Goal: Task Accomplishment & Management: Use online tool/utility

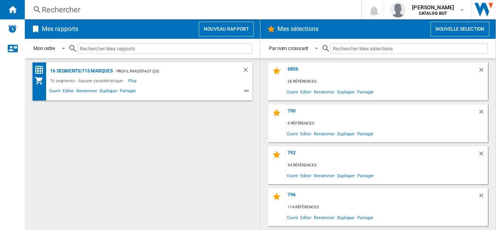
click at [215, 26] on button "Nouveau rapport" at bounding box center [226, 29] width 55 height 15
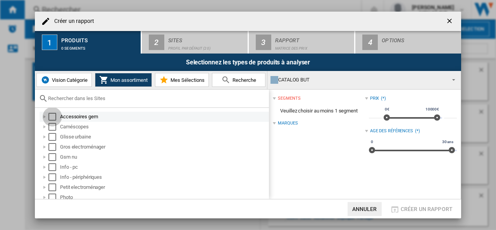
click at [54, 115] on div "Select" at bounding box center [52, 117] width 8 height 8
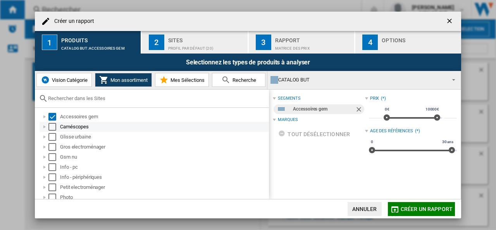
click at [53, 124] on div "Select" at bounding box center [52, 127] width 8 height 8
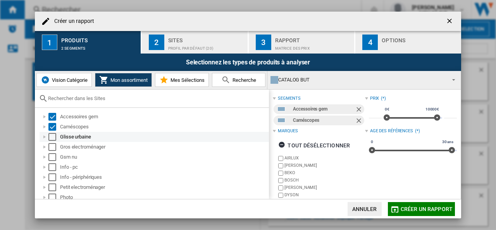
click at [53, 133] on div "Select" at bounding box center [52, 137] width 8 height 8
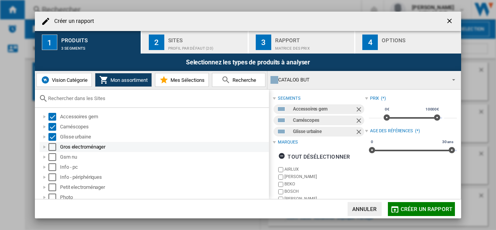
click at [52, 144] on div "Select" at bounding box center [52, 147] width 8 height 8
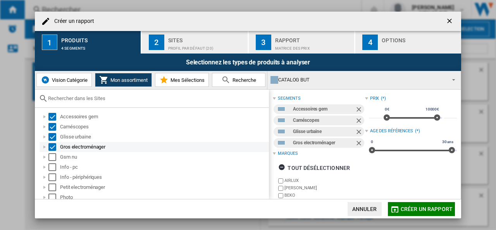
click at [52, 151] on div "Gros electroménager" at bounding box center [154, 147] width 229 height 10
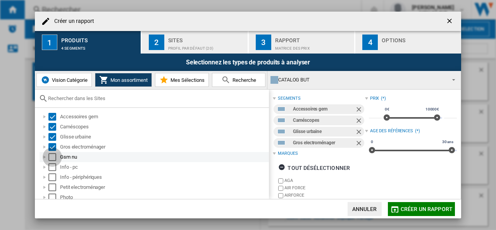
click at [52, 156] on div "Select" at bounding box center [52, 157] width 8 height 8
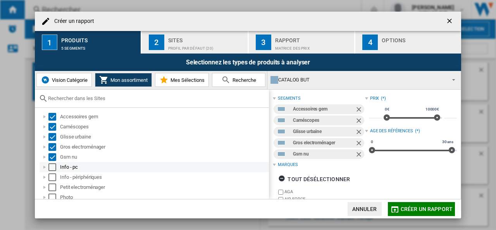
click at [49, 171] on div "Info - pc" at bounding box center [154, 167] width 229 height 10
click at [52, 164] on div "Select" at bounding box center [52, 167] width 8 height 8
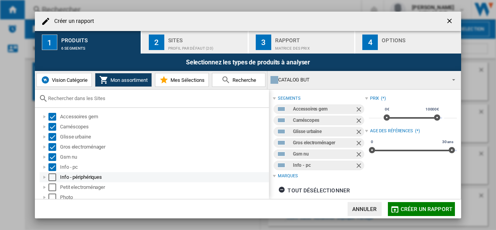
click at [52, 179] on div "Select" at bounding box center [52, 177] width 8 height 8
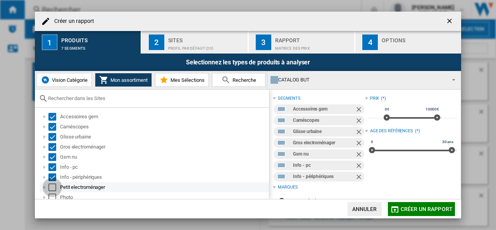
click at [52, 186] on div "Select" at bounding box center [52, 187] width 8 height 8
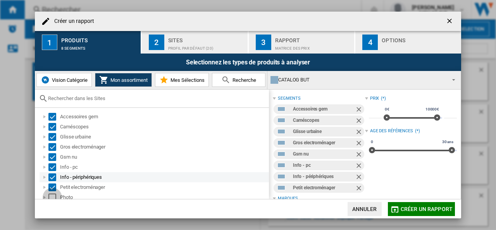
drag, startPoint x: 51, startPoint y: 196, endPoint x: 104, endPoint y: 177, distance: 55.9
click at [52, 196] on div "Select" at bounding box center [52, 197] width 8 height 8
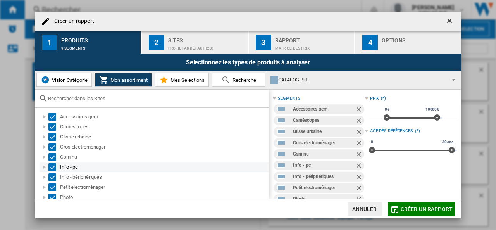
scroll to position [53, 0]
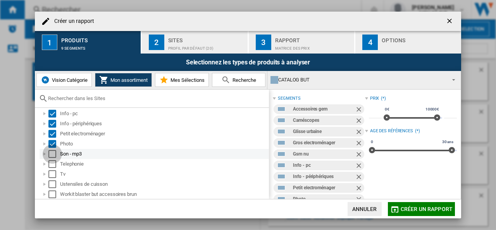
click at [55, 152] on div "Select" at bounding box center [52, 154] width 8 height 8
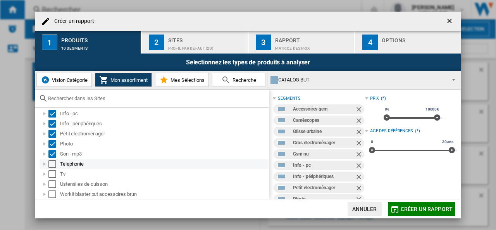
click at [51, 164] on div "Select" at bounding box center [52, 164] width 8 height 8
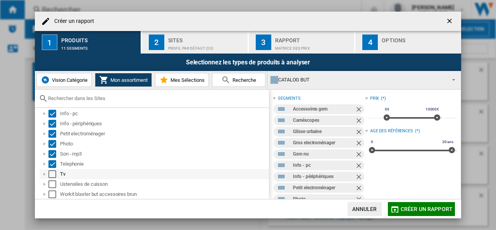
drag, startPoint x: 53, startPoint y: 172, endPoint x: 53, endPoint y: 178, distance: 5.8
click at [53, 173] on div "Select" at bounding box center [52, 174] width 8 height 8
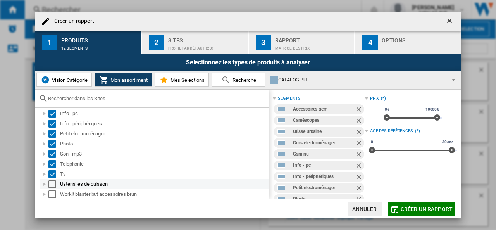
click at [54, 182] on div "Select" at bounding box center [52, 184] width 8 height 8
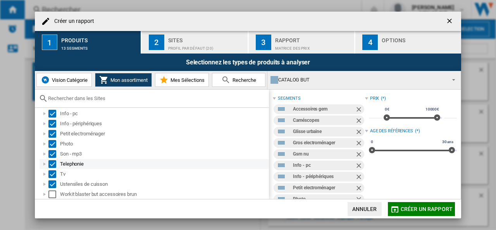
drag, startPoint x: 51, startPoint y: 191, endPoint x: 129, endPoint y: 168, distance: 80.9
click at [52, 192] on div "Select" at bounding box center [52, 194] width 8 height 8
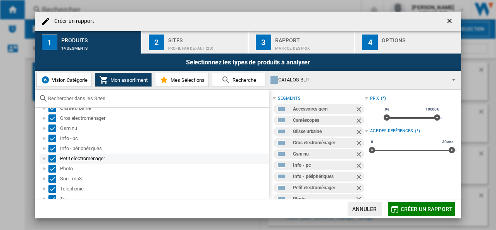
scroll to position [0, 0]
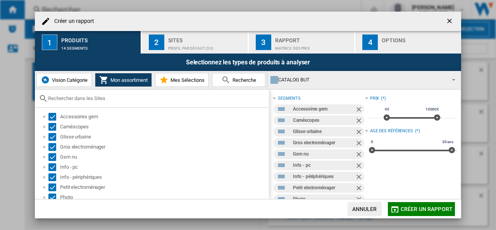
click at [191, 41] on div "Sites" at bounding box center [206, 38] width 76 height 8
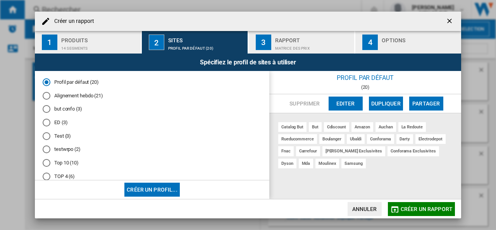
click at [79, 96] on md-radio-button "Alignement hebdo (21)" at bounding box center [152, 95] width 219 height 7
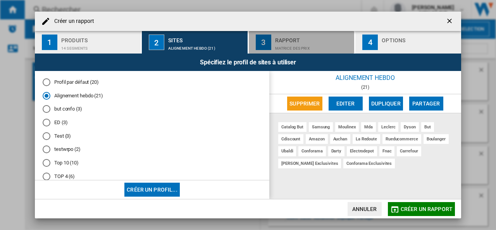
click at [296, 43] on div "Matrice des prix" at bounding box center [313, 46] width 76 height 8
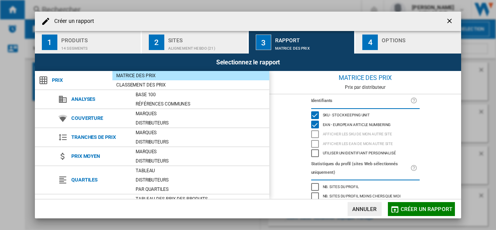
click at [393, 39] on div "Options" at bounding box center [420, 38] width 76 height 8
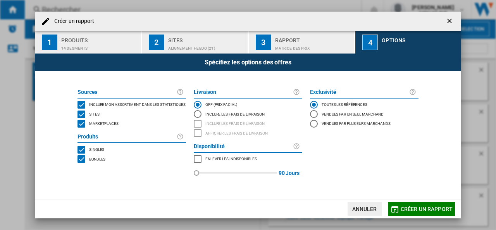
click at [102, 124] on span "Marketplaces" at bounding box center [103, 122] width 29 height 5
click at [415, 209] on span "Créer un rapport" at bounding box center [427, 209] width 52 height 6
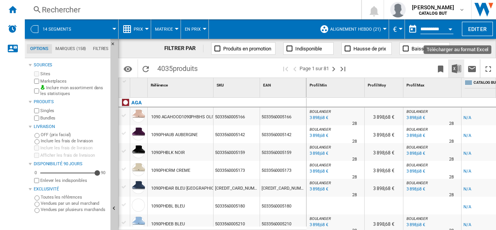
click at [457, 69] on img "Télécharger au format Excel" at bounding box center [456, 68] width 9 height 9
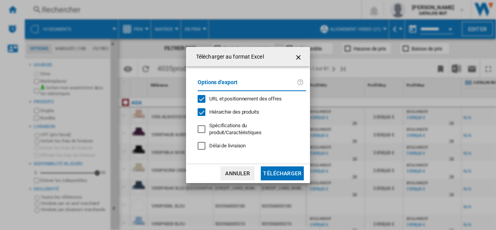
click at [248, 102] on span "URL et positionnement des offres" at bounding box center [245, 99] width 72 height 6
click at [274, 166] on button "Télécharger" at bounding box center [282, 173] width 43 height 14
